Goal: Check status: Check status

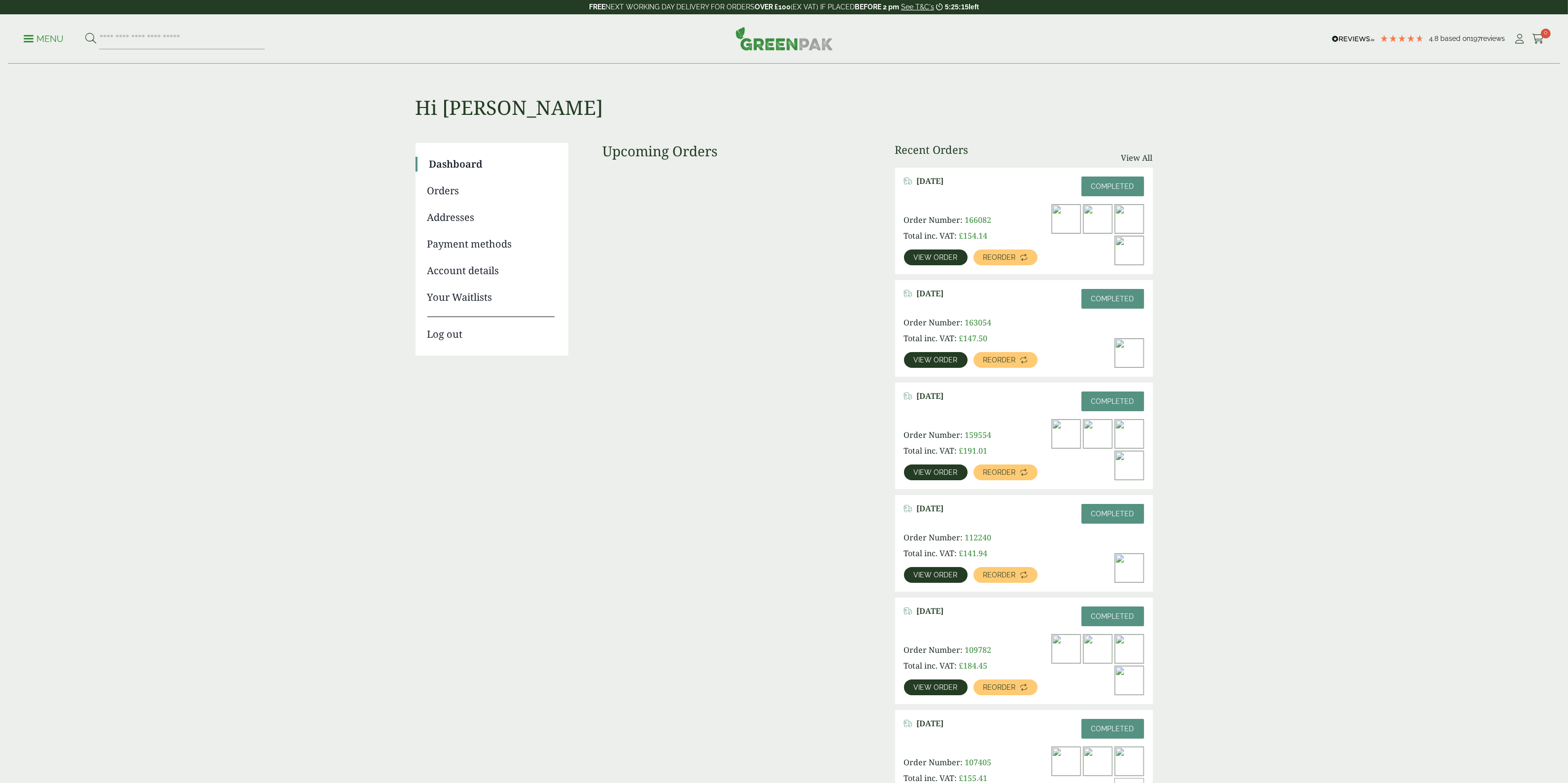
click at [926, 256] on span "View order" at bounding box center [936, 257] width 44 height 7
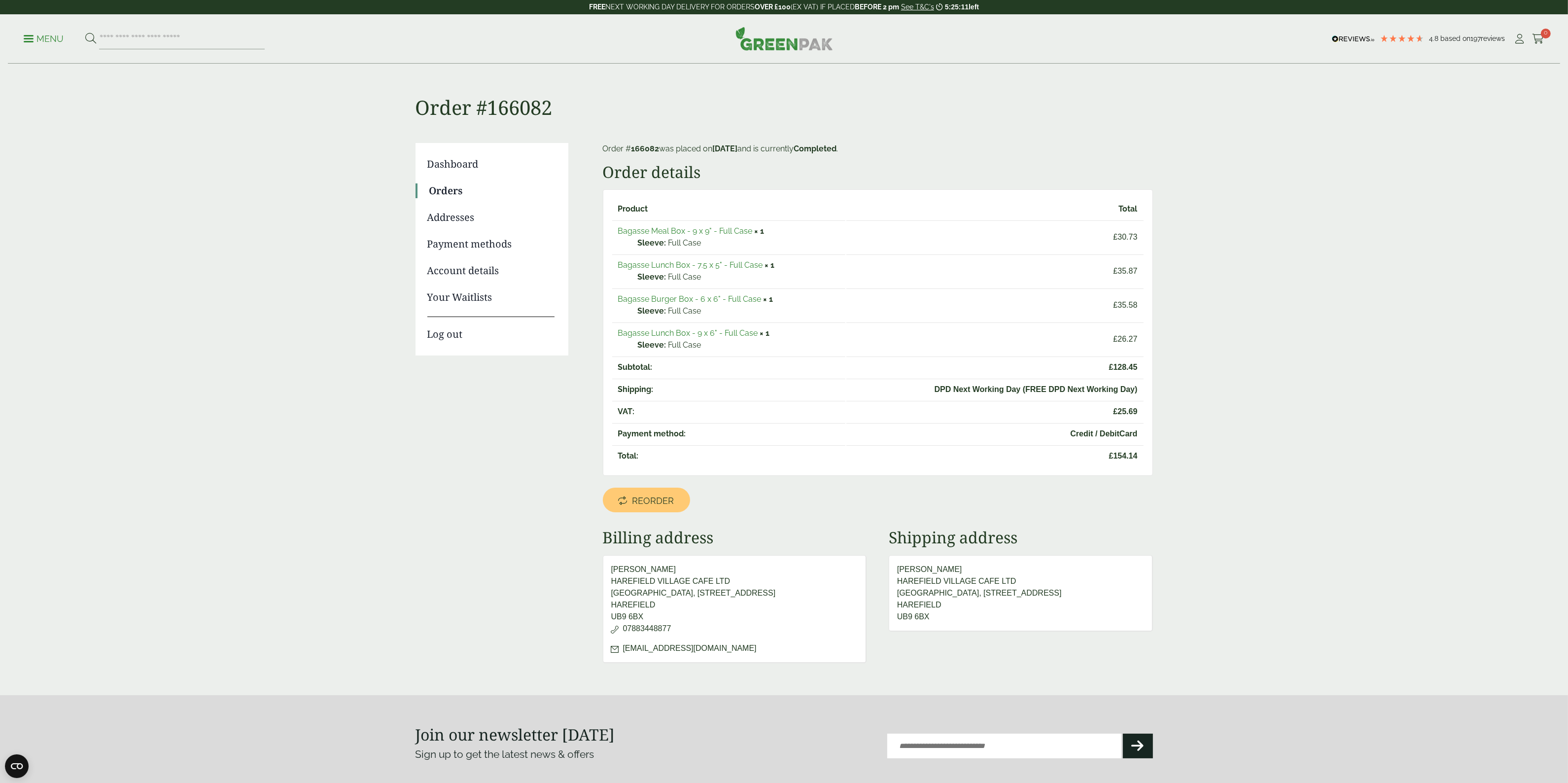
click at [711, 232] on link "Bagasse Meal Box - 9 x 9" - Full Case" at bounding box center [685, 231] width 135 height 9
